Goal: Task Accomplishment & Management: Manage account settings

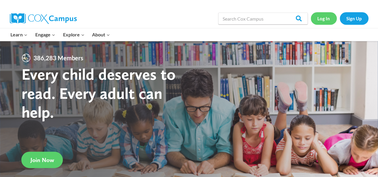
click at [318, 19] on link "Log In" at bounding box center [324, 18] width 26 height 12
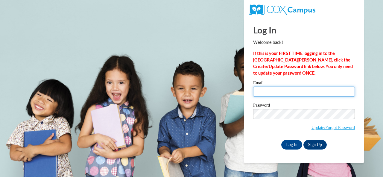
click at [271, 89] on input "Email" at bounding box center [304, 92] width 102 height 10
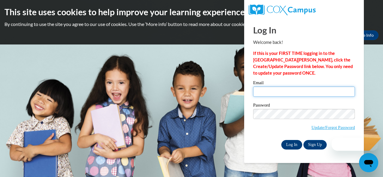
type input "ajmera@fultonschools.org"
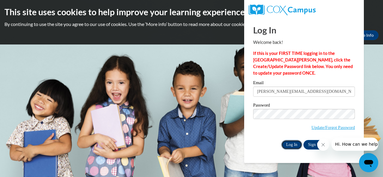
click at [294, 143] on input "Log In" at bounding box center [291, 145] width 21 height 10
click at [291, 144] on input "Log In" at bounding box center [291, 145] width 21 height 10
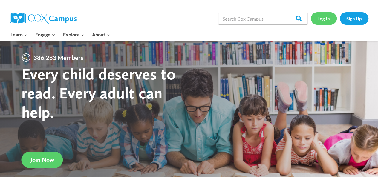
click at [320, 22] on link "Log In" at bounding box center [324, 18] width 26 height 12
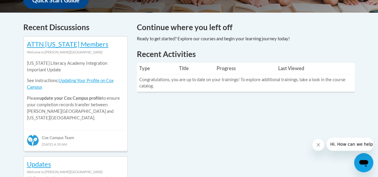
scroll to position [242, 0]
click at [256, 97] on div "Recent Activities Type Title Progress Last Viewed Congratulations, you are up t…" at bounding box center [246, 74] width 227 height 53
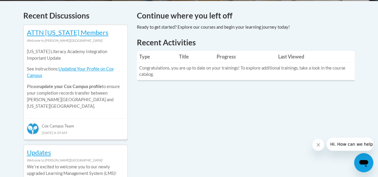
scroll to position [255, 0]
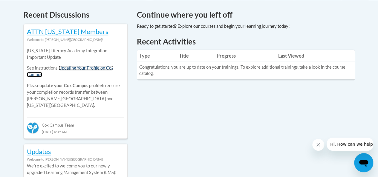
click at [86, 69] on link "Updating Your Profile on Cox Campus" at bounding box center [70, 72] width 87 height 12
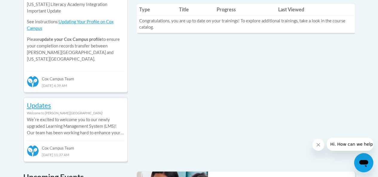
click at [127, 100] on div "Updates Welcome to Cox Campus! Weʹre excited to welcome you to our newly upgrad…" at bounding box center [76, 130] width 104 height 64
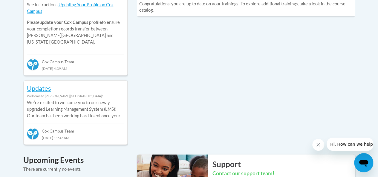
scroll to position [322, 0]
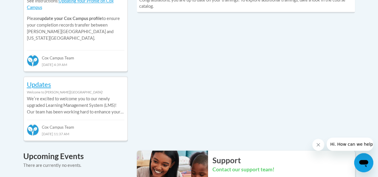
click at [101, 106] on p "Weʹre excited to welcome you to our newly upgraded Learning Management System (…" at bounding box center [76, 106] width 98 height 20
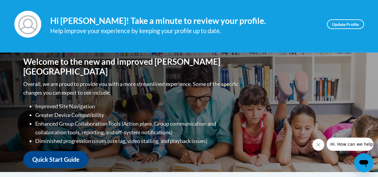
scroll to position [82, 0]
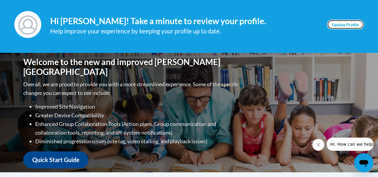
click at [340, 27] on link "Update Profile" at bounding box center [345, 25] width 37 height 10
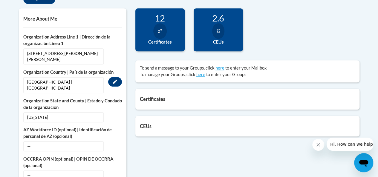
scroll to position [247, 0]
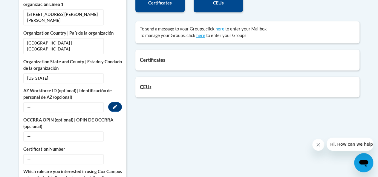
click at [44, 103] on span "—" at bounding box center [63, 107] width 80 height 10
click at [29, 102] on span "—" at bounding box center [63, 107] width 80 height 10
click at [118, 102] on button "Edit" at bounding box center [115, 107] width 14 height 10
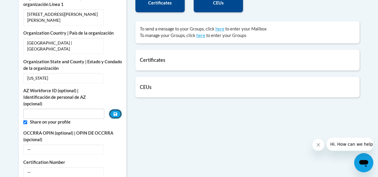
click at [118, 109] on button "Save" at bounding box center [115, 114] width 13 height 10
click at [115, 109] on button "Save" at bounding box center [115, 114] width 13 height 10
click at [117, 109] on button "Save" at bounding box center [115, 114] width 13 height 10
click at [30, 109] on input "Custom profile fields" at bounding box center [63, 114] width 81 height 10
click at [120, 109] on button "Save" at bounding box center [115, 114] width 13 height 10
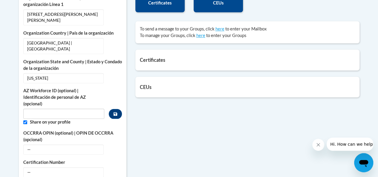
click at [116, 109] on button "Save" at bounding box center [115, 114] width 13 height 10
click at [55, 119] on label "Share on your profile" at bounding box center [76, 122] width 92 height 7
click at [74, 168] on span "—" at bounding box center [63, 173] width 80 height 10
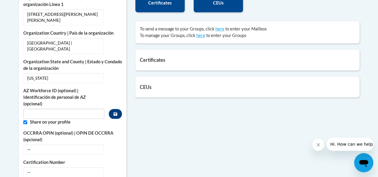
click at [54, 89] on label "AZ Workforce ID (optional) | Identificación de personal de AZ (opcional)" at bounding box center [63, 98] width 81 height 20
click at [25, 121] on input "Save" at bounding box center [25, 123] width 4 height 4
checkbox input "false"
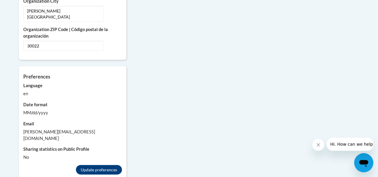
scroll to position [580, 0]
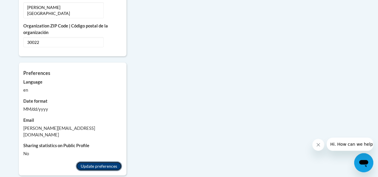
click at [92, 162] on button "Update preferences" at bounding box center [99, 167] width 46 height 10
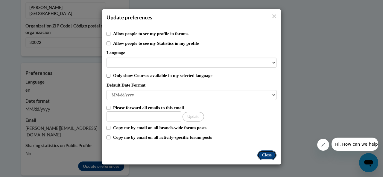
click at [267, 157] on button "Close" at bounding box center [266, 156] width 19 height 10
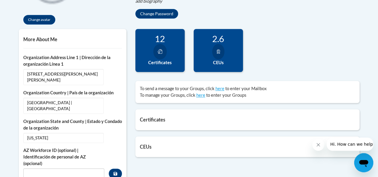
scroll to position [178, 0]
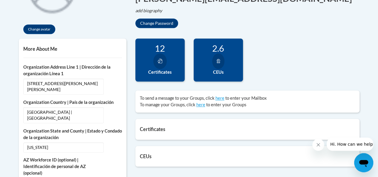
click at [164, 127] on h5 "Certificates" at bounding box center [247, 130] width 215 height 6
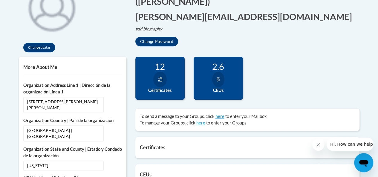
scroll to position [168, 0]
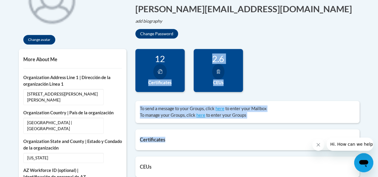
drag, startPoint x: 156, startPoint y: 71, endPoint x: 172, endPoint y: 127, distance: 58.5
click at [172, 127] on div "89 Completions 12 Certificates 2.6 CEUs 0 Badges here" at bounding box center [247, 116] width 233 height 135
click at [173, 130] on div "Certificates List of certificates granted upon completion of activities Teachin…" at bounding box center [248, 140] width 224 height 21
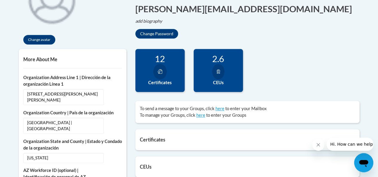
click at [155, 138] on div "Certificates List of certificates granted upon completion of activities Teachin…" at bounding box center [248, 140] width 224 height 21
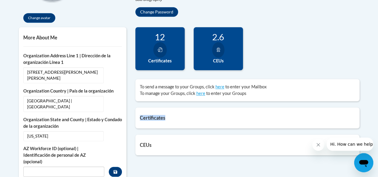
scroll to position [208, 0]
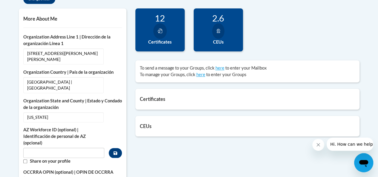
click at [153, 22] on div "12" at bounding box center [160, 18] width 40 height 10
click at [160, 39] on label "Certificates" at bounding box center [160, 42] width 40 height 7
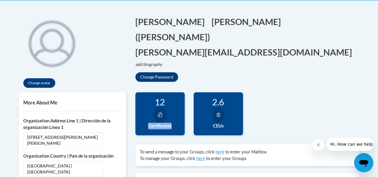
scroll to position [123, 0]
